Goal: Task Accomplishment & Management: Manage account settings

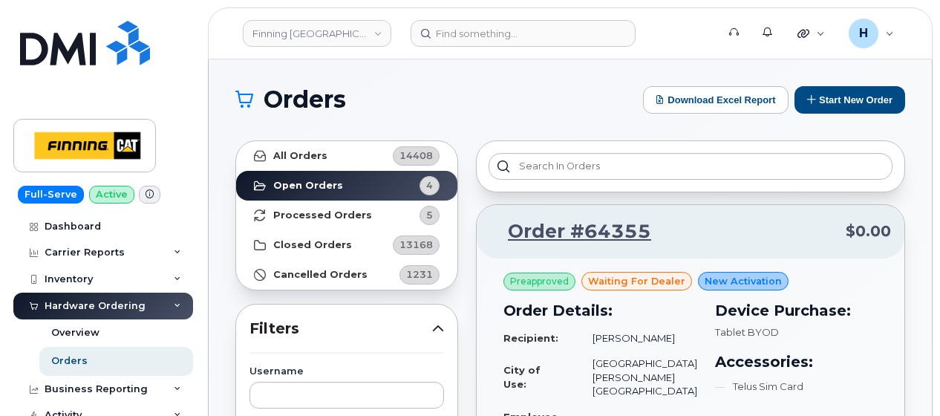
scroll to position [1675, 0]
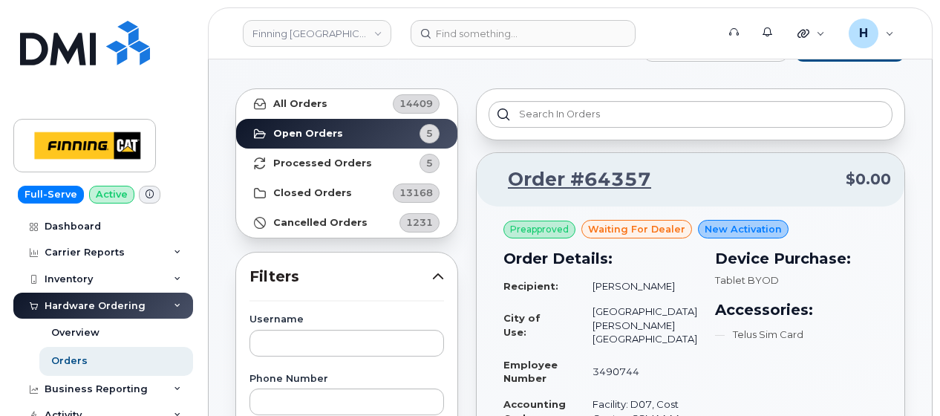
scroll to position [74, 0]
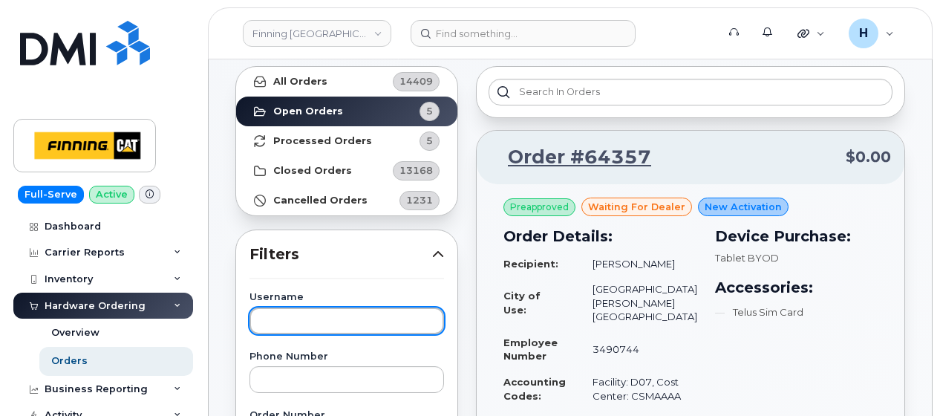
click at [311, 317] on input "text" at bounding box center [347, 321] width 195 height 27
type input "matthew lunde"
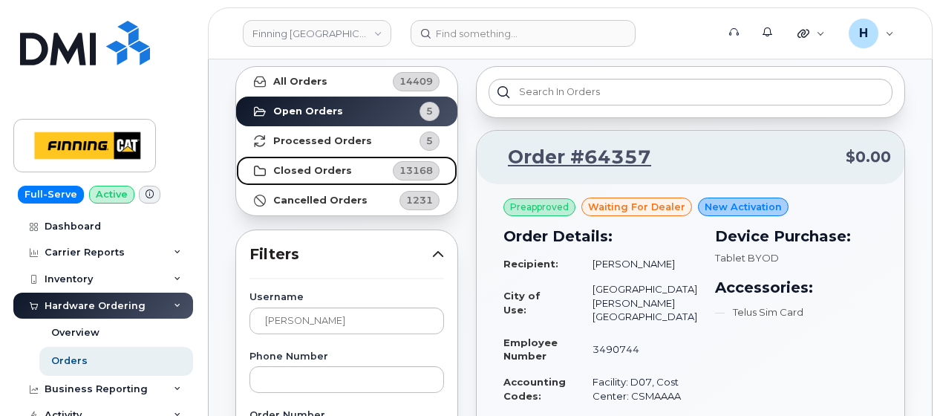
click at [322, 168] on strong "Closed Orders" at bounding box center [312, 171] width 79 height 12
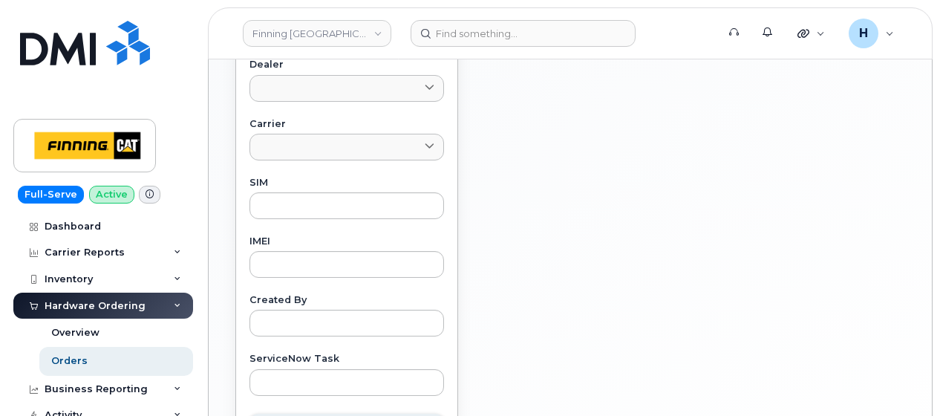
scroll to position [743, 0]
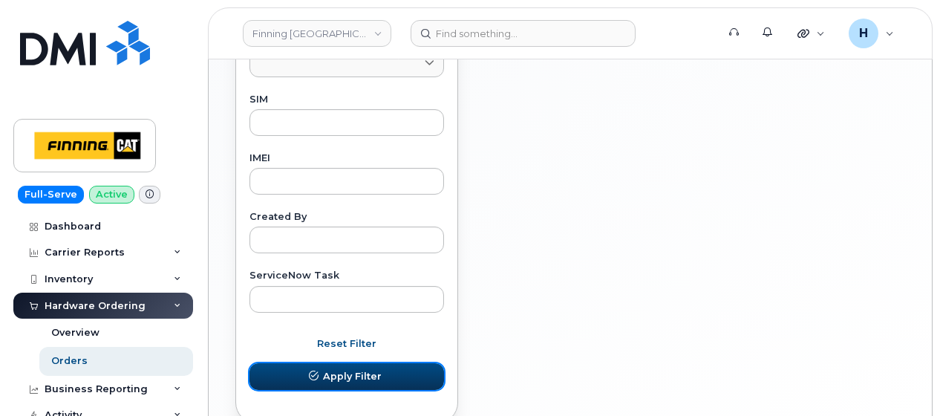
click at [301, 379] on button "Apply Filter" at bounding box center [347, 376] width 195 height 27
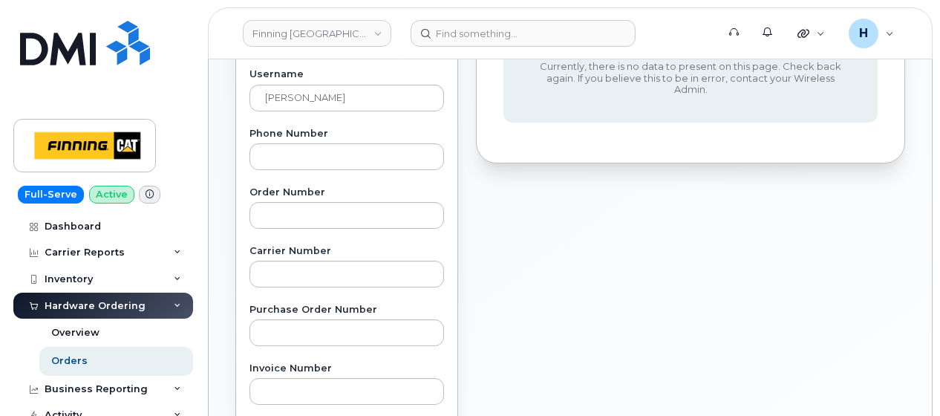
scroll to position [0, 0]
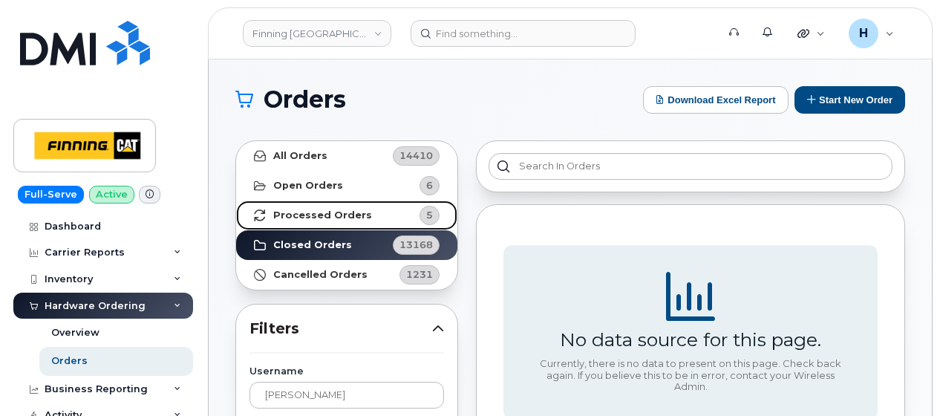
click at [330, 219] on strong "Processed Orders" at bounding box center [322, 215] width 99 height 12
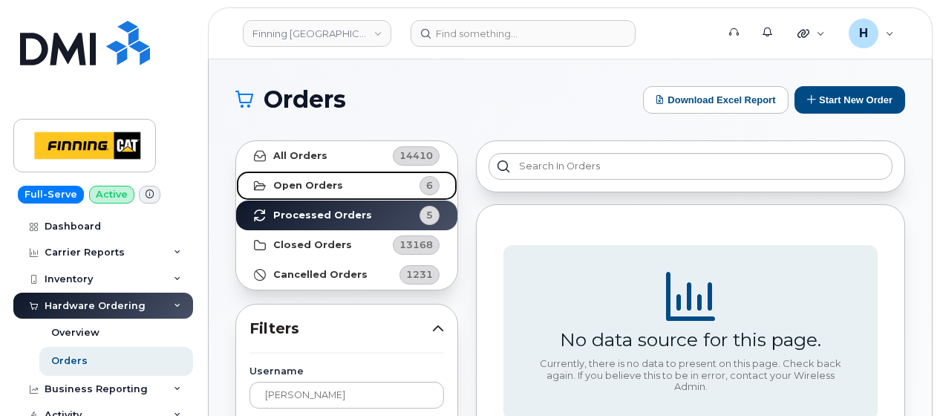
click at [391, 193] on link "Open Orders 6" at bounding box center [346, 186] width 221 height 30
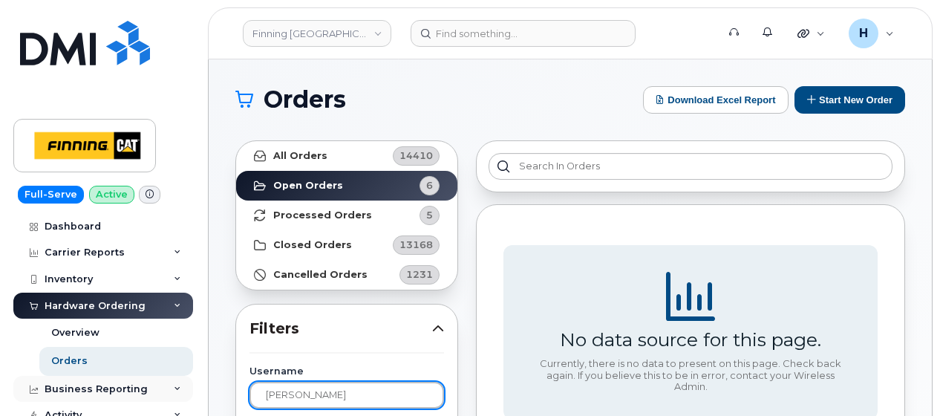
drag, startPoint x: 365, startPoint y: 397, endPoint x: 119, endPoint y: 376, distance: 247.5
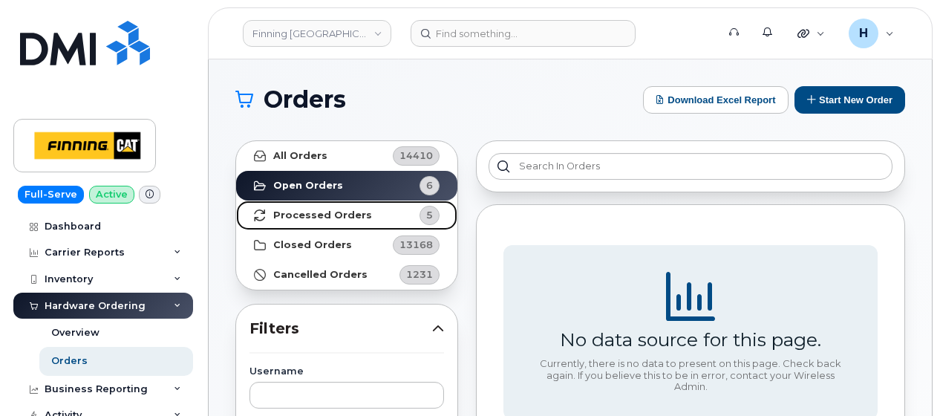
click at [321, 218] on strong "Processed Orders" at bounding box center [322, 215] width 99 height 12
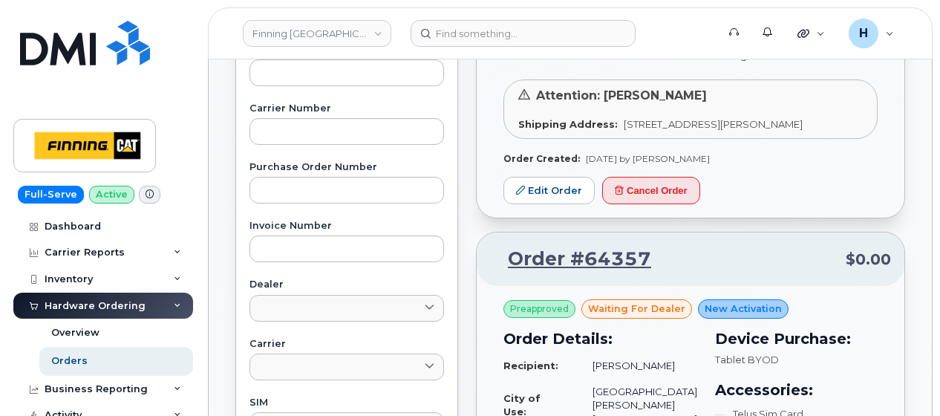
scroll to position [446, 0]
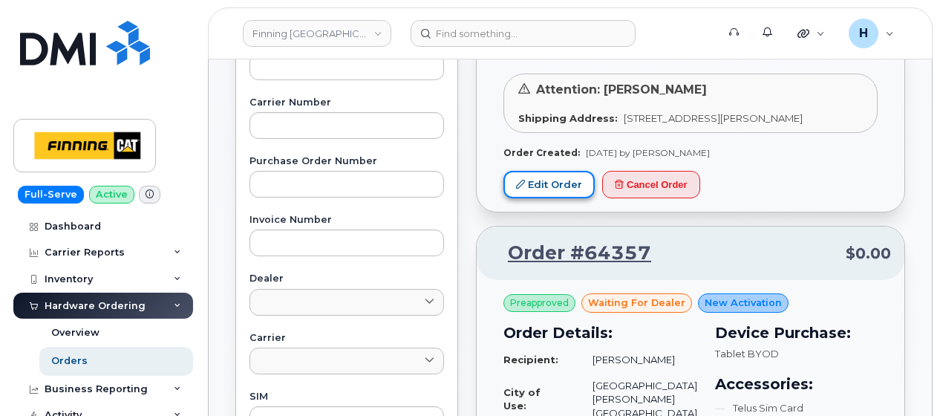
click at [543, 198] on link "Edit Order" at bounding box center [549, 184] width 91 height 27
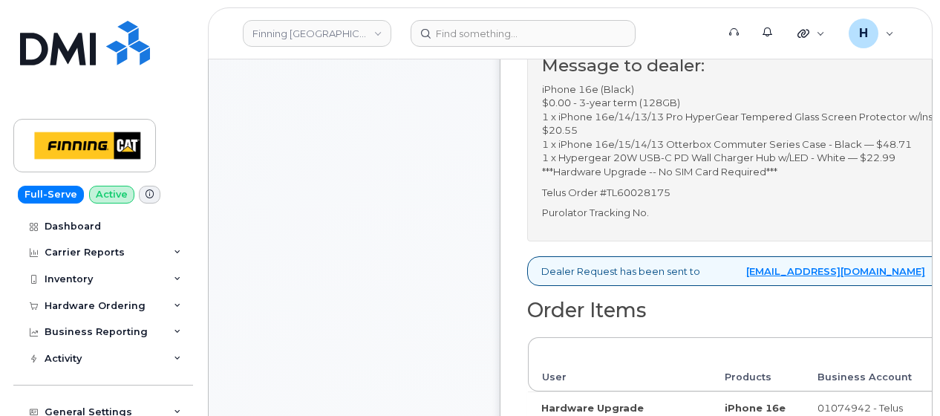
scroll to position [446, 0]
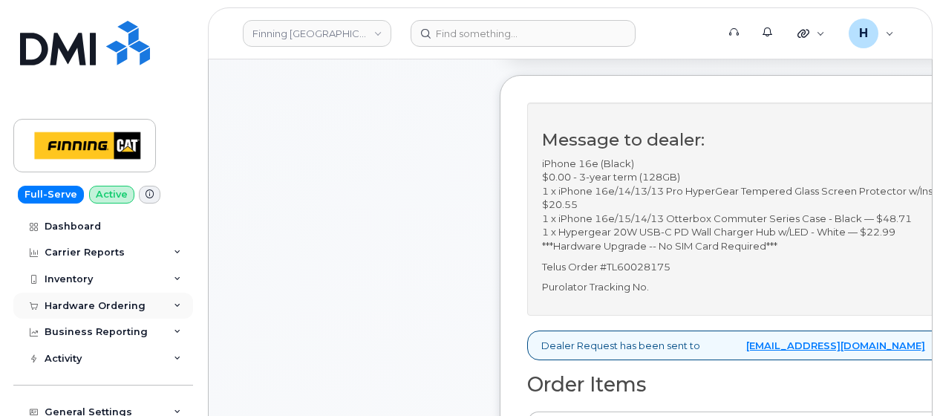
click at [113, 294] on div "Hardware Ordering" at bounding box center [103, 306] width 180 height 27
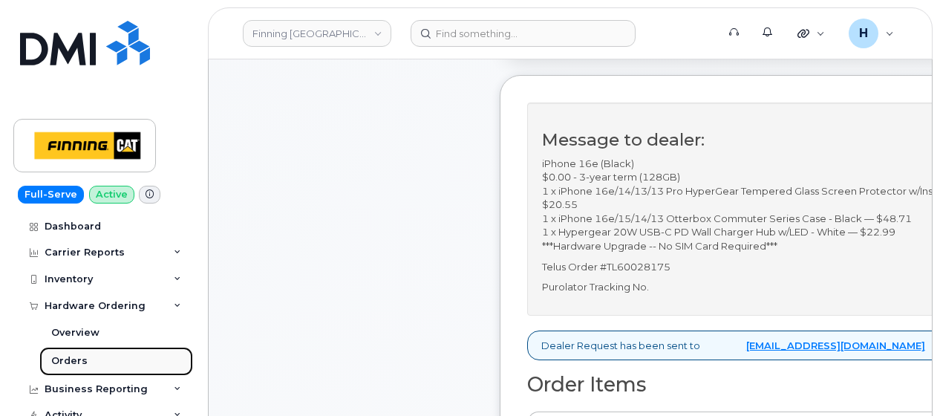
click at [79, 361] on div "Orders" at bounding box center [69, 360] width 36 height 13
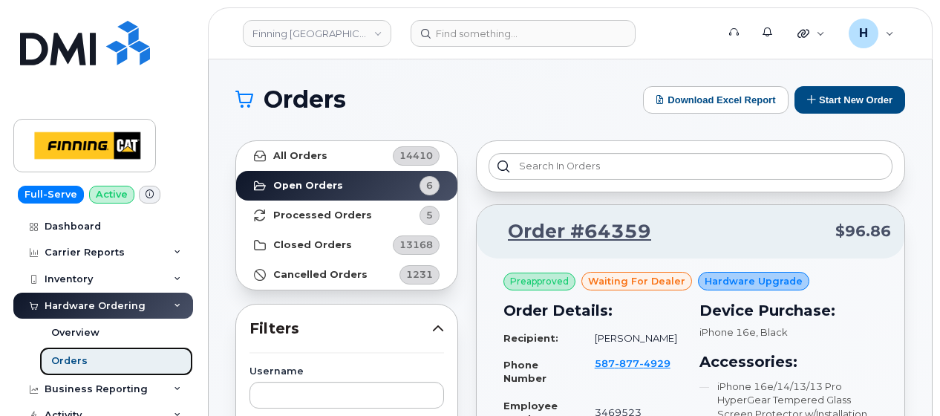
click at [79, 361] on div "Orders" at bounding box center [69, 360] width 36 height 13
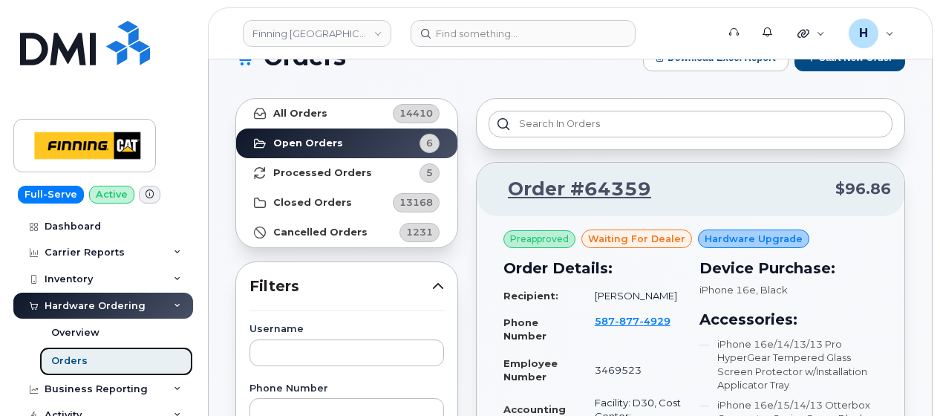
scroll to position [74, 0]
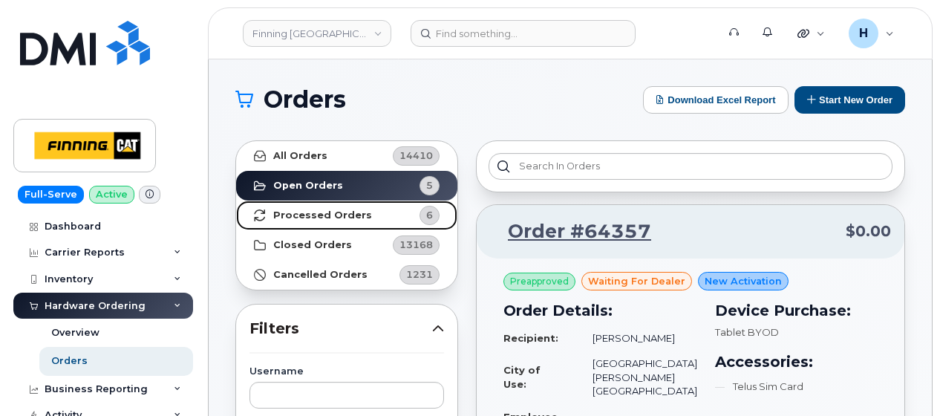
click at [336, 213] on strong "Processed Orders" at bounding box center [322, 215] width 99 height 12
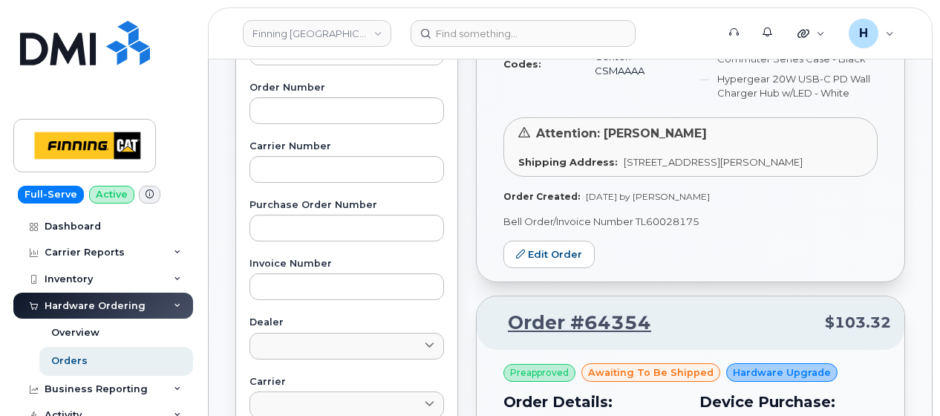
scroll to position [520, 0]
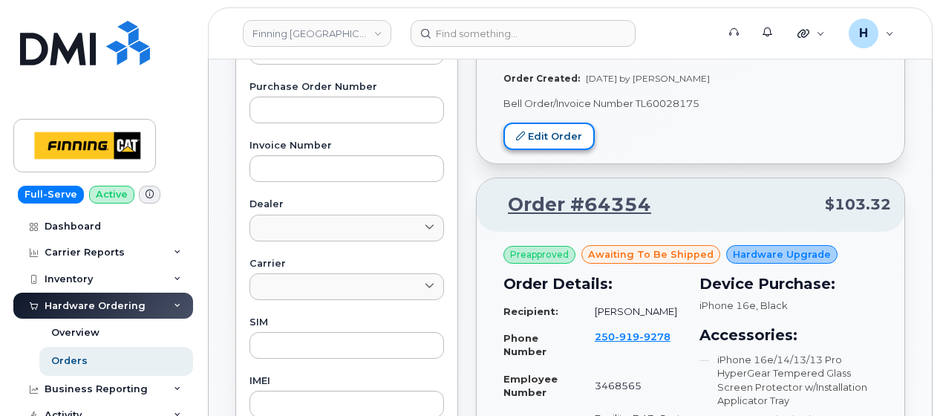
click at [539, 143] on link "Edit Order" at bounding box center [549, 136] width 91 height 27
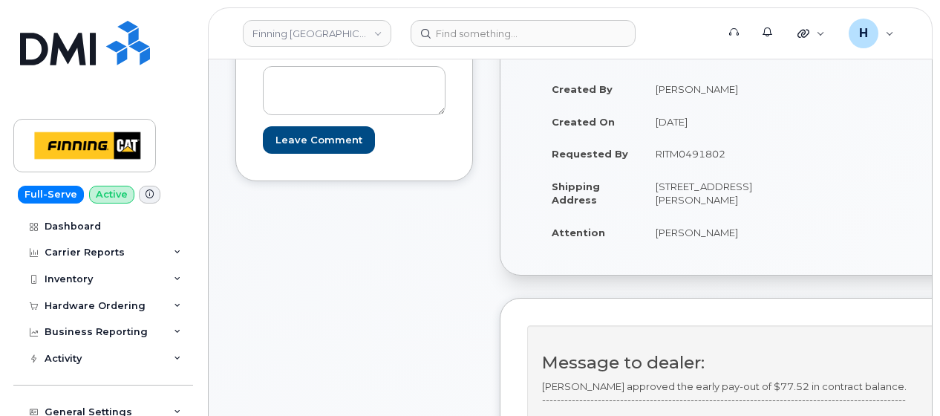
scroll to position [446, 0]
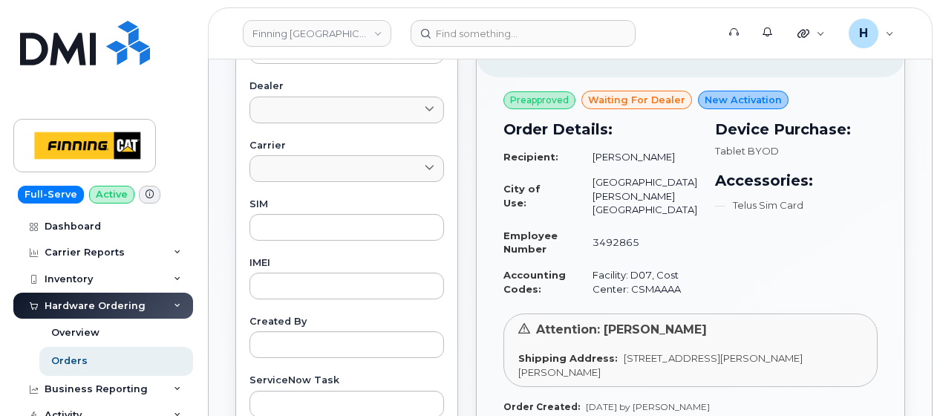
scroll to position [743, 0]
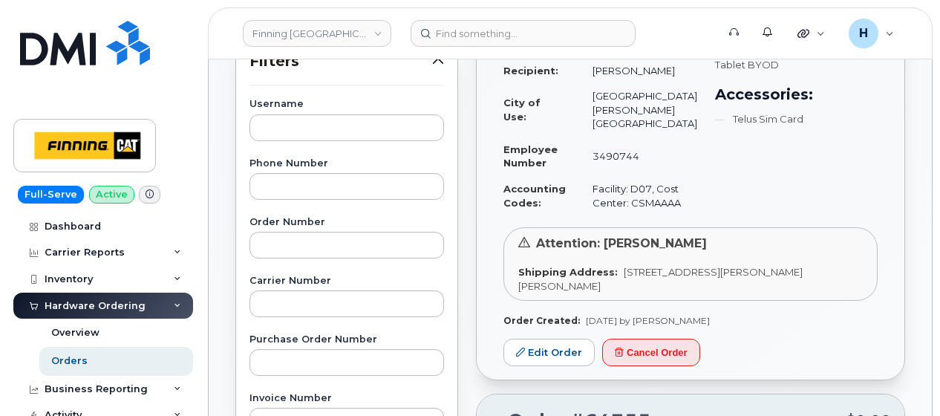
scroll to position [371, 0]
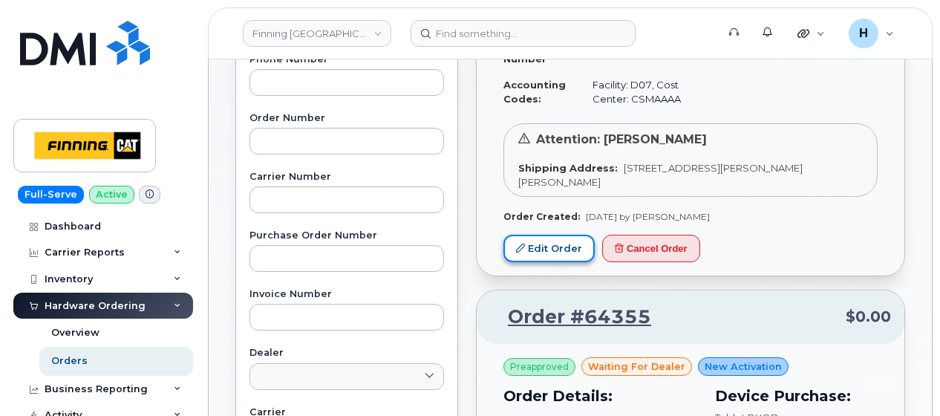
click at [553, 253] on link "Edit Order" at bounding box center [549, 248] width 91 height 27
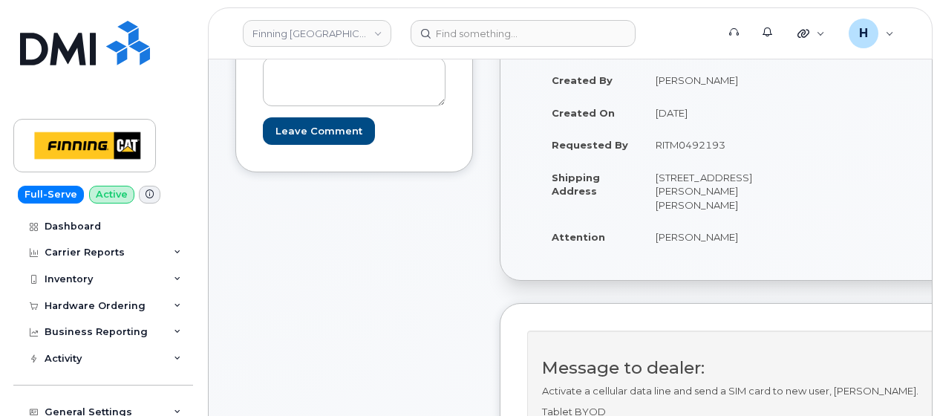
scroll to position [149, 0]
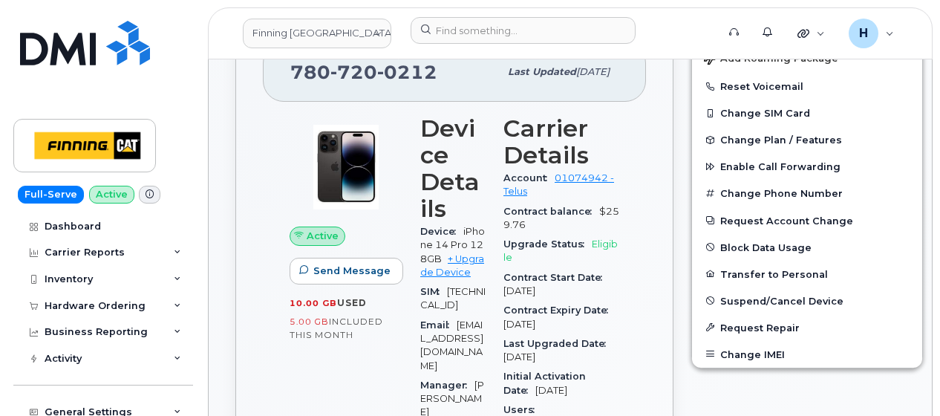
scroll to position [571, 0]
